Goal: Transaction & Acquisition: Purchase product/service

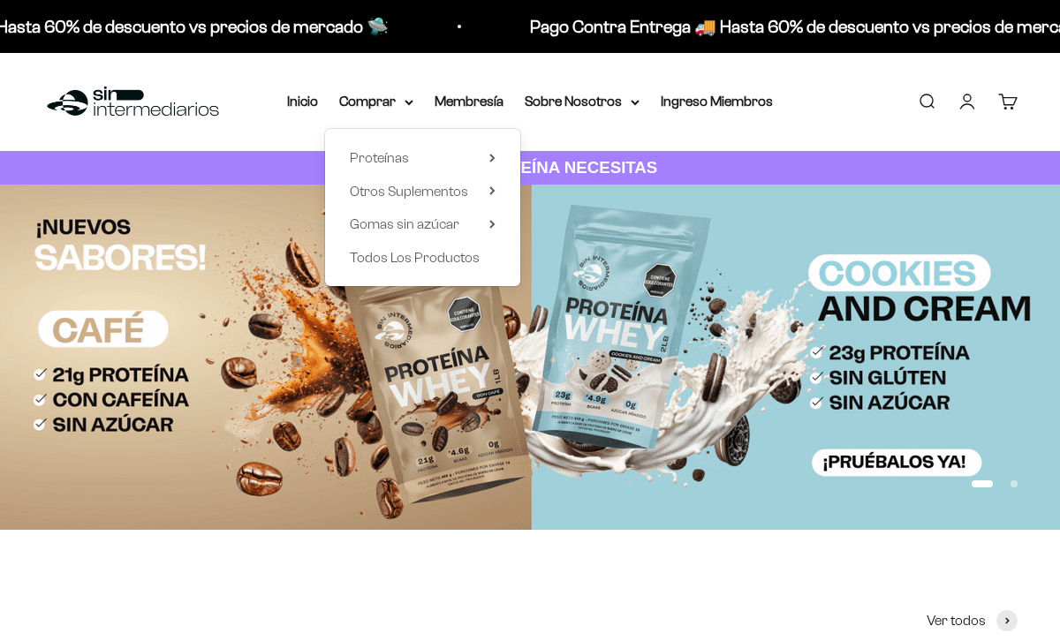
click at [485, 163] on summary "Proteínas" at bounding box center [423, 158] width 146 height 23
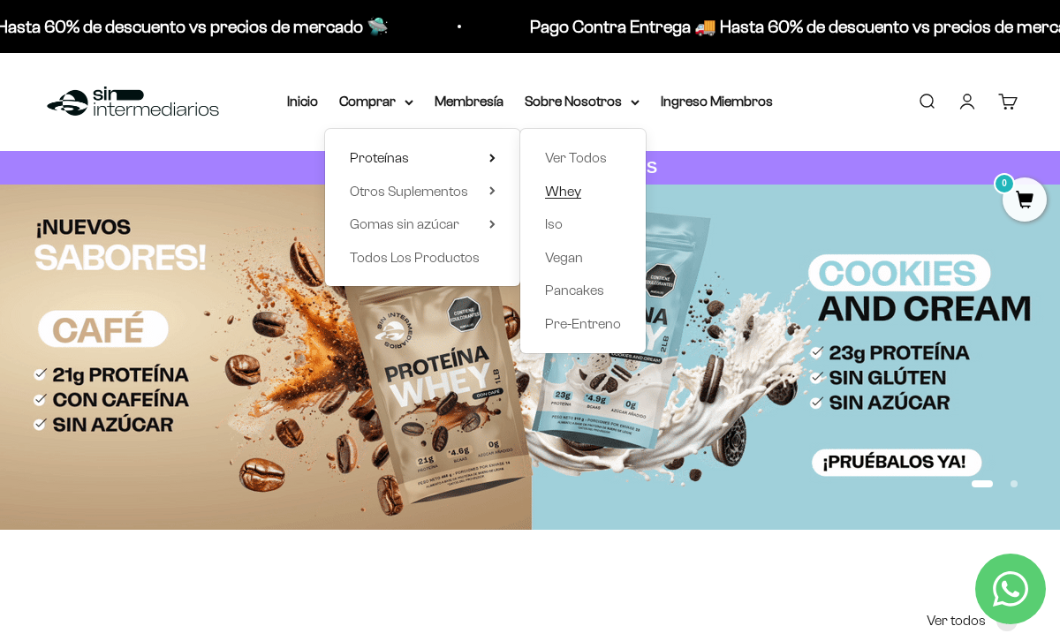
click at [579, 192] on span "Whey" at bounding box center [563, 191] width 36 height 15
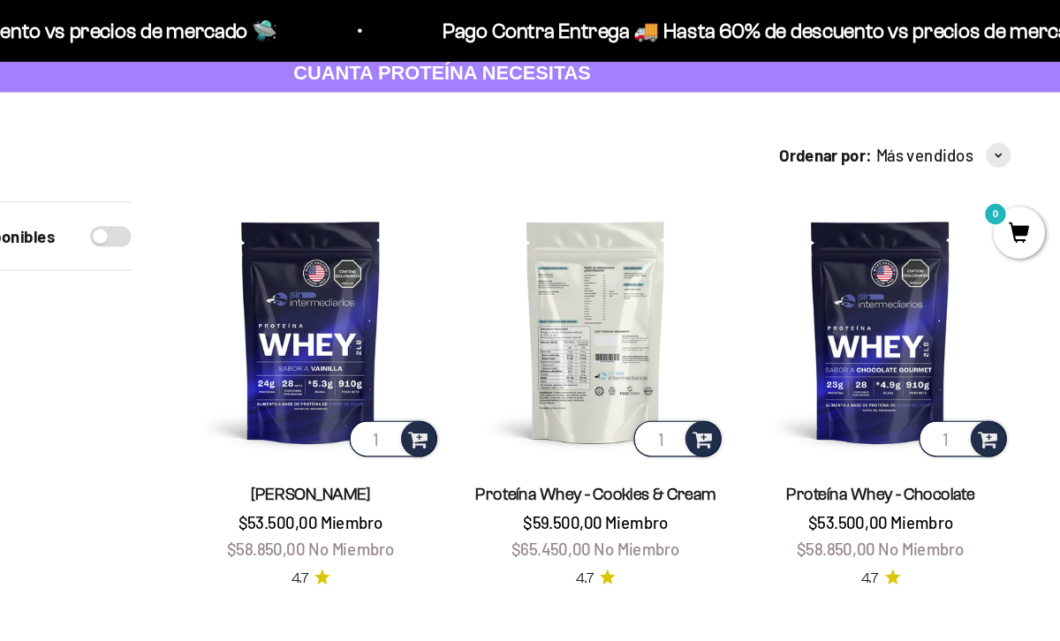
scroll to position [80, 0]
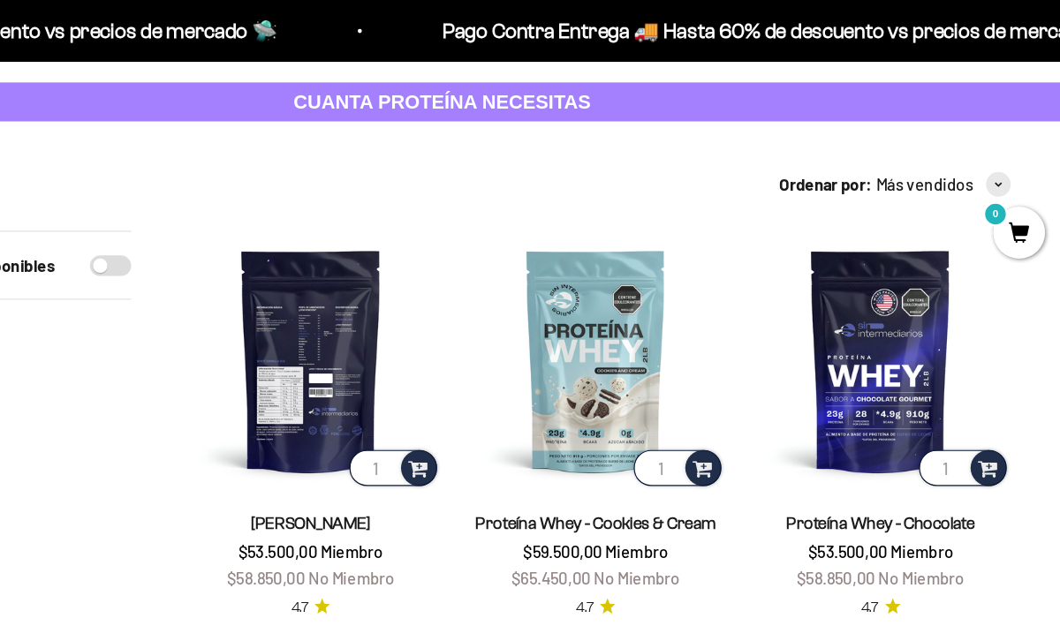
click at [467, 320] on img at bounding box center [417, 309] width 223 height 223
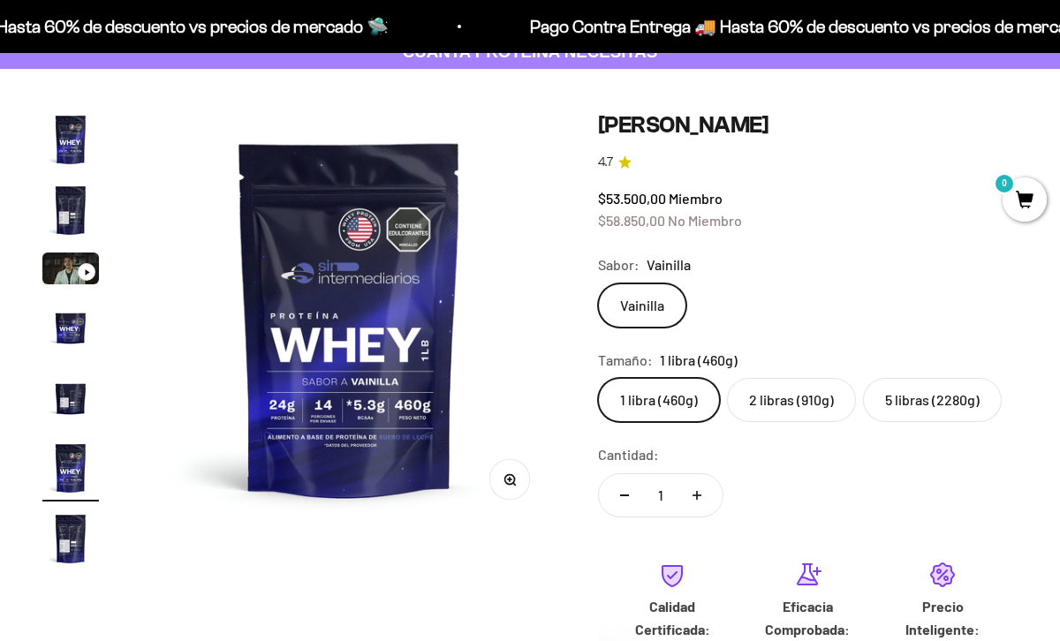
scroll to position [127, 0]
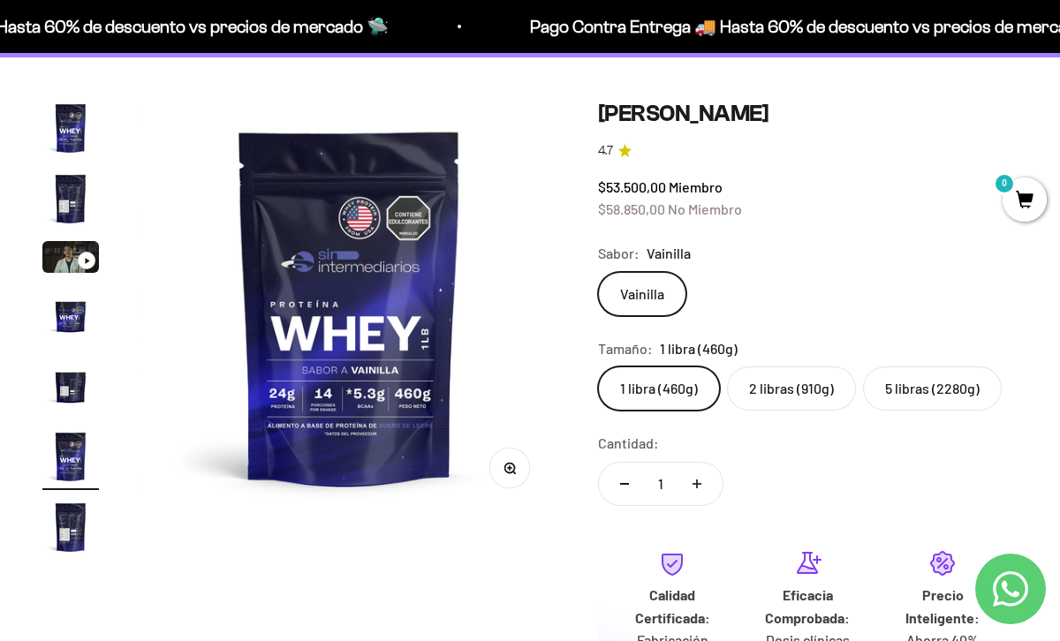
click at [897, 397] on label "5 libras (2280g)" at bounding box center [932, 389] width 139 height 44
click at [598, 367] on input "5 libras (2280g)" at bounding box center [597, 366] width 1 height 1
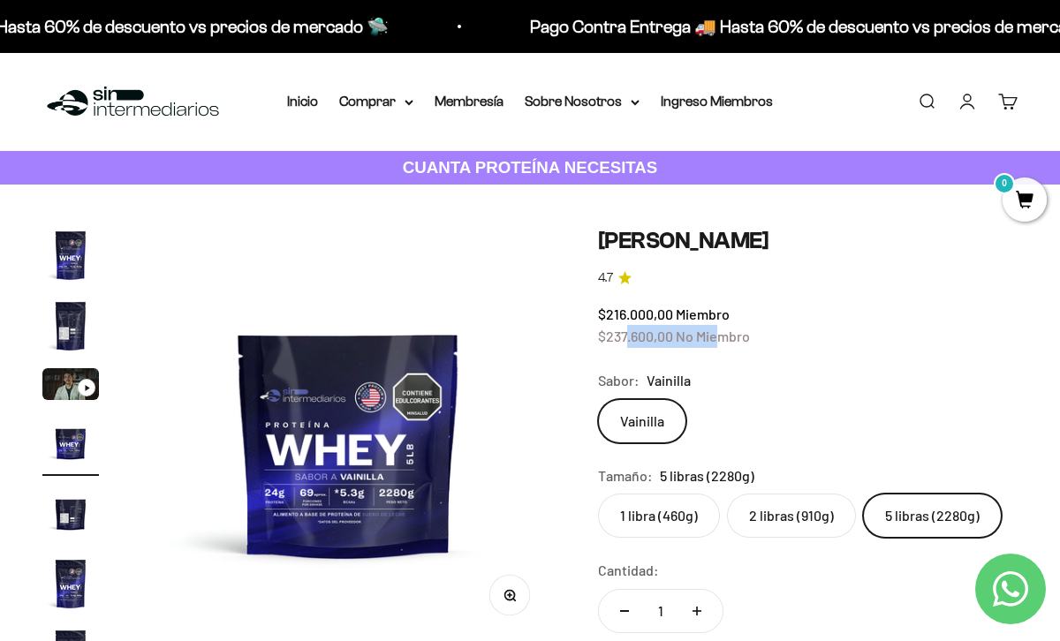
drag, startPoint x: 624, startPoint y: 346, endPoint x: 723, endPoint y: 346, distance: 98.9
click at [723, 346] on div "$216.000,00 Miembro $237.600,00 No Miembro" at bounding box center [808, 325] width 420 height 45
click at [761, 395] on fieldset "Sabor: [PERSON_NAME] [GEOGRAPHIC_DATA]" at bounding box center [808, 406] width 420 height 74
click at [77, 316] on img "Ir al artículo 2" at bounding box center [70, 326] width 57 height 57
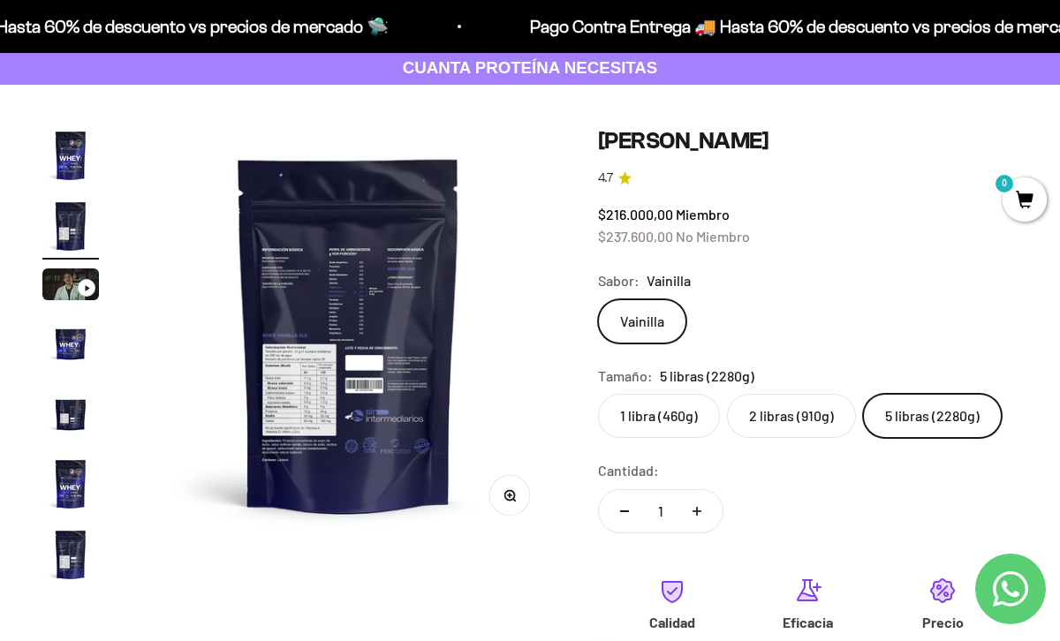
scroll to position [93, 0]
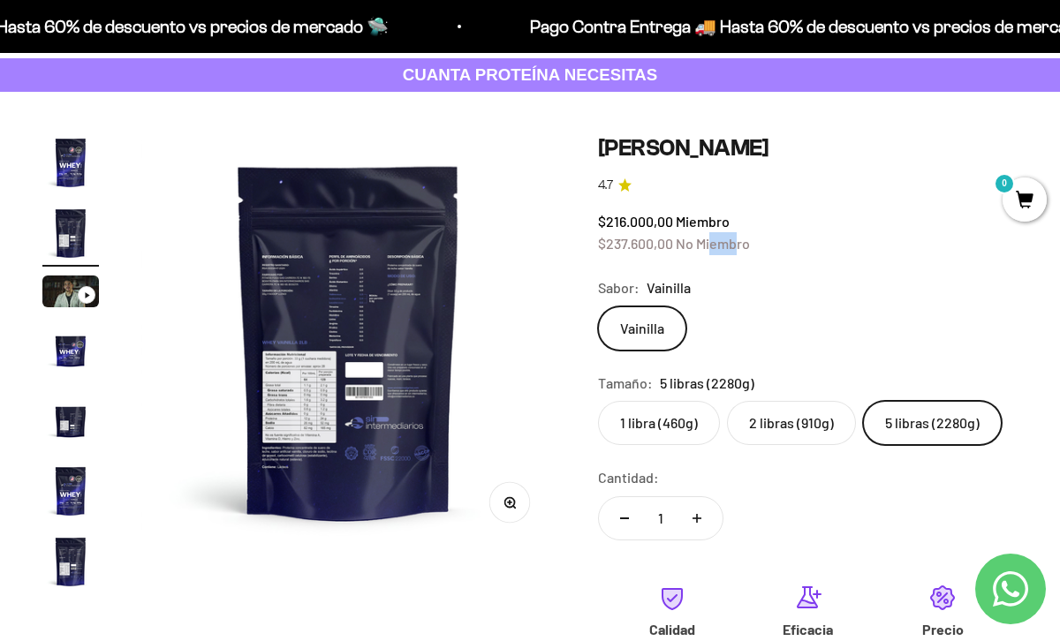
drag, startPoint x: 713, startPoint y: 250, endPoint x: 739, endPoint y: 250, distance: 26.5
click at [739, 250] on span "No Miembro" at bounding box center [713, 243] width 74 height 17
click at [698, 233] on div "$216.000,00 Miembro $237.600,00 No Miembro" at bounding box center [808, 232] width 420 height 45
drag, startPoint x: 688, startPoint y: 223, endPoint x: 731, endPoint y: 223, distance: 43.3
click at [731, 223] on div "$216.000,00 Miembro $237.600,00 No Miembro" at bounding box center [808, 232] width 420 height 45
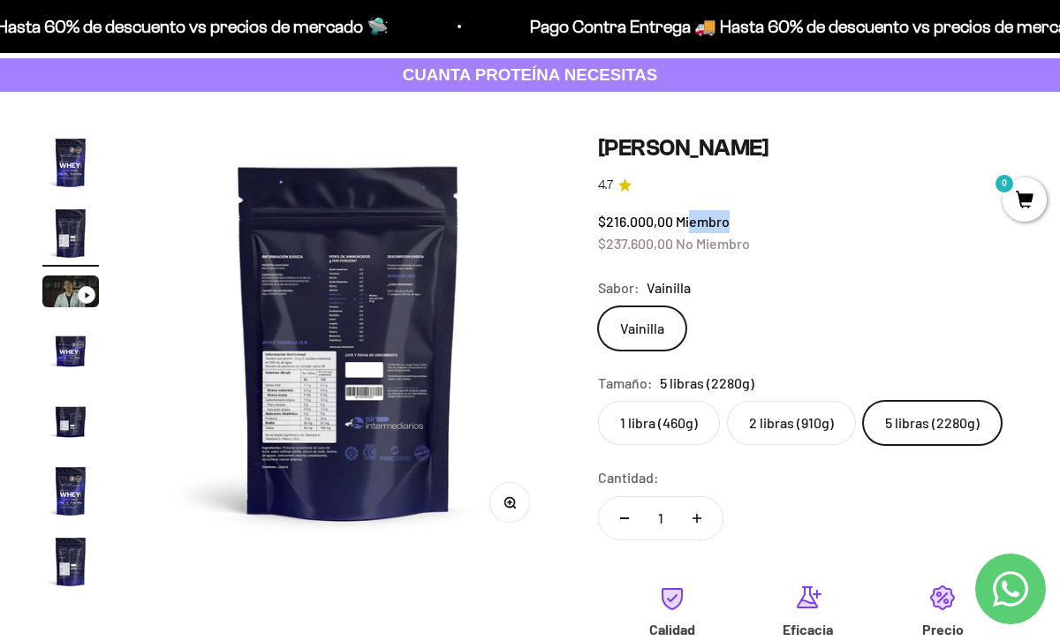
click at [731, 223] on div "$216.000,00 Miembro $237.600,00 No Miembro" at bounding box center [808, 232] width 420 height 45
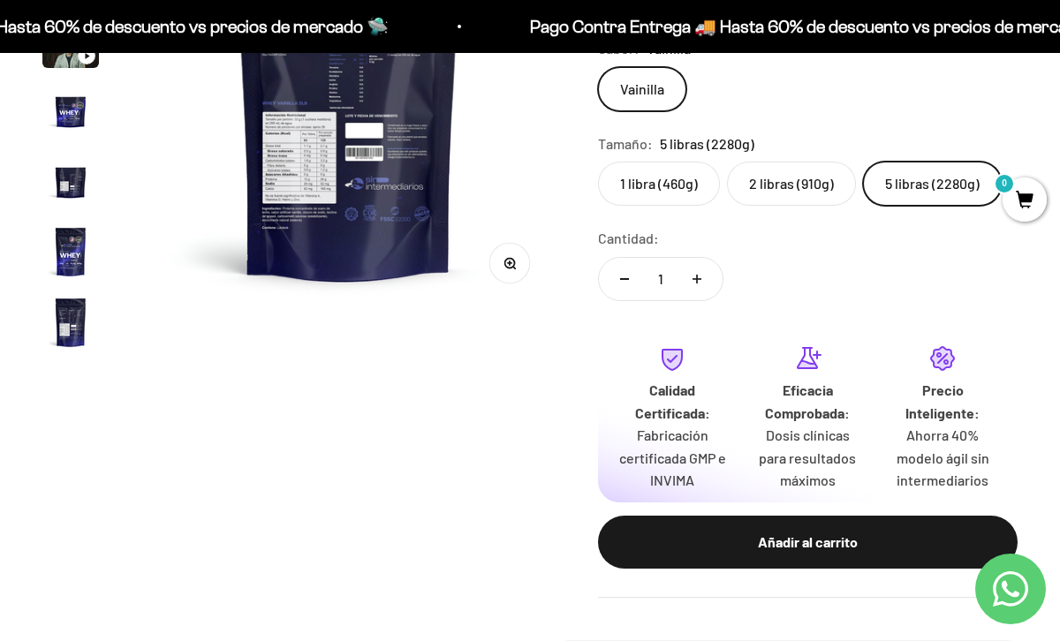
scroll to position [334, 0]
